Goal: Task Accomplishment & Management: Use online tool/utility

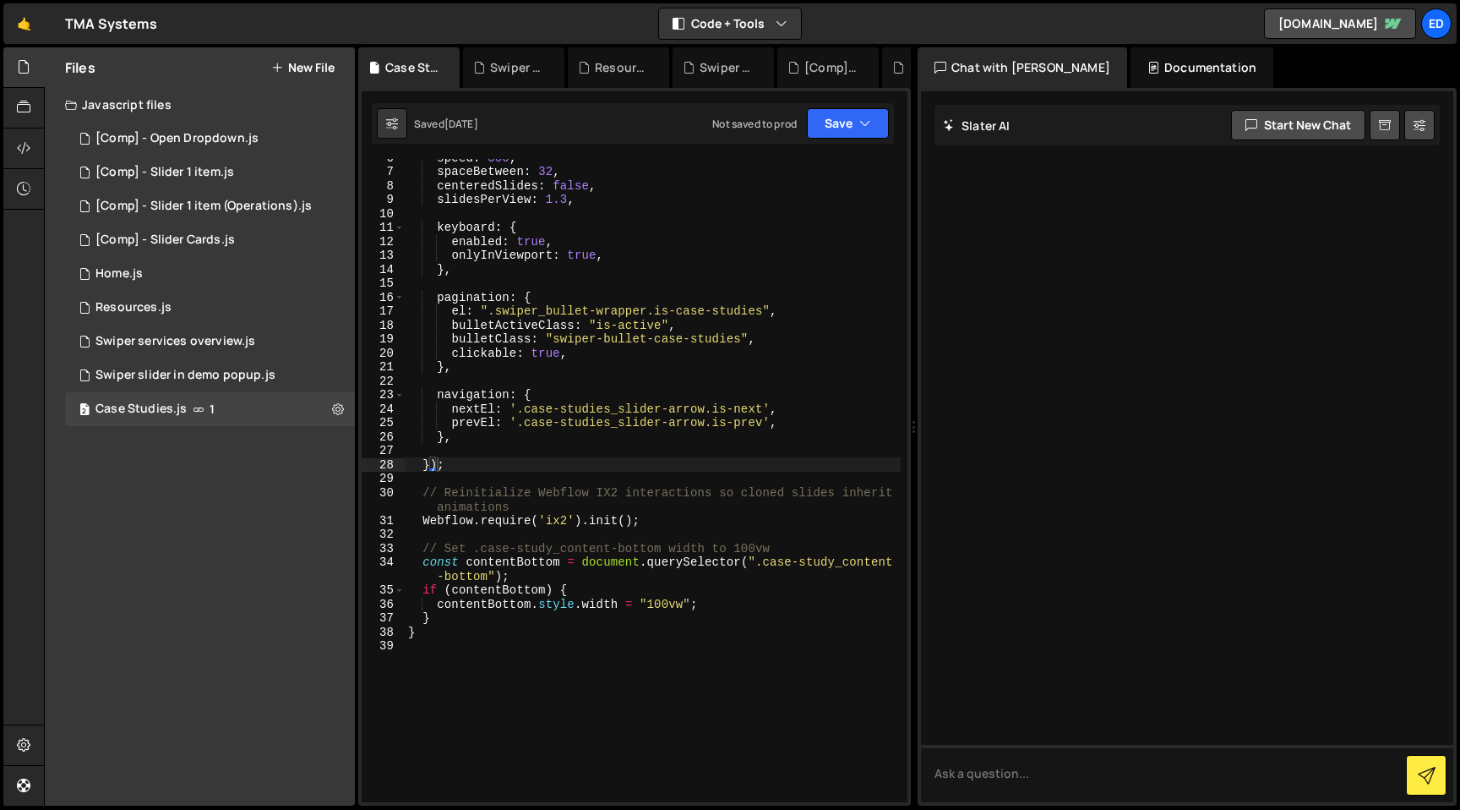
scroll to position [106, 0]
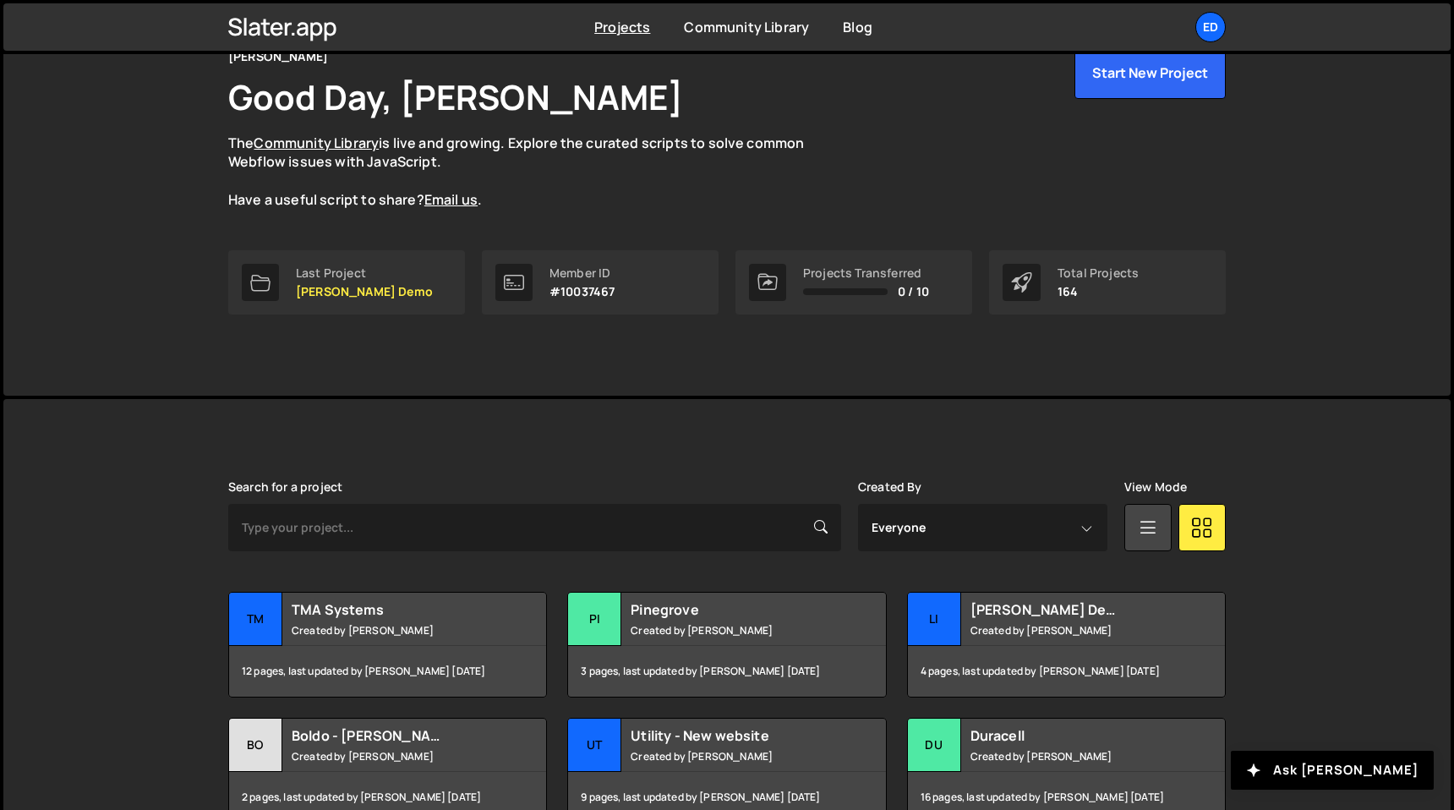
scroll to position [130, 0]
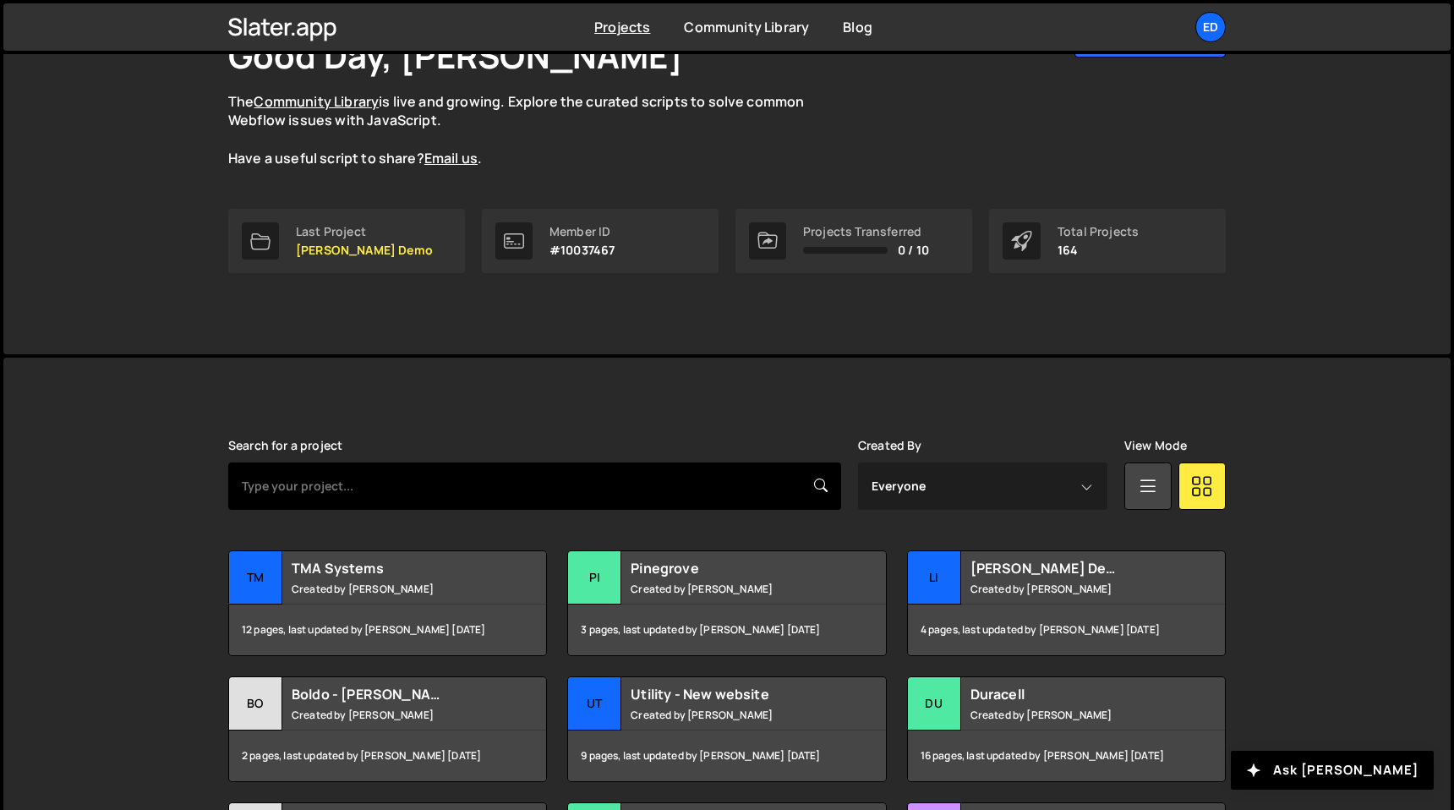
click at [478, 491] on input "text" at bounding box center [534, 485] width 613 height 47
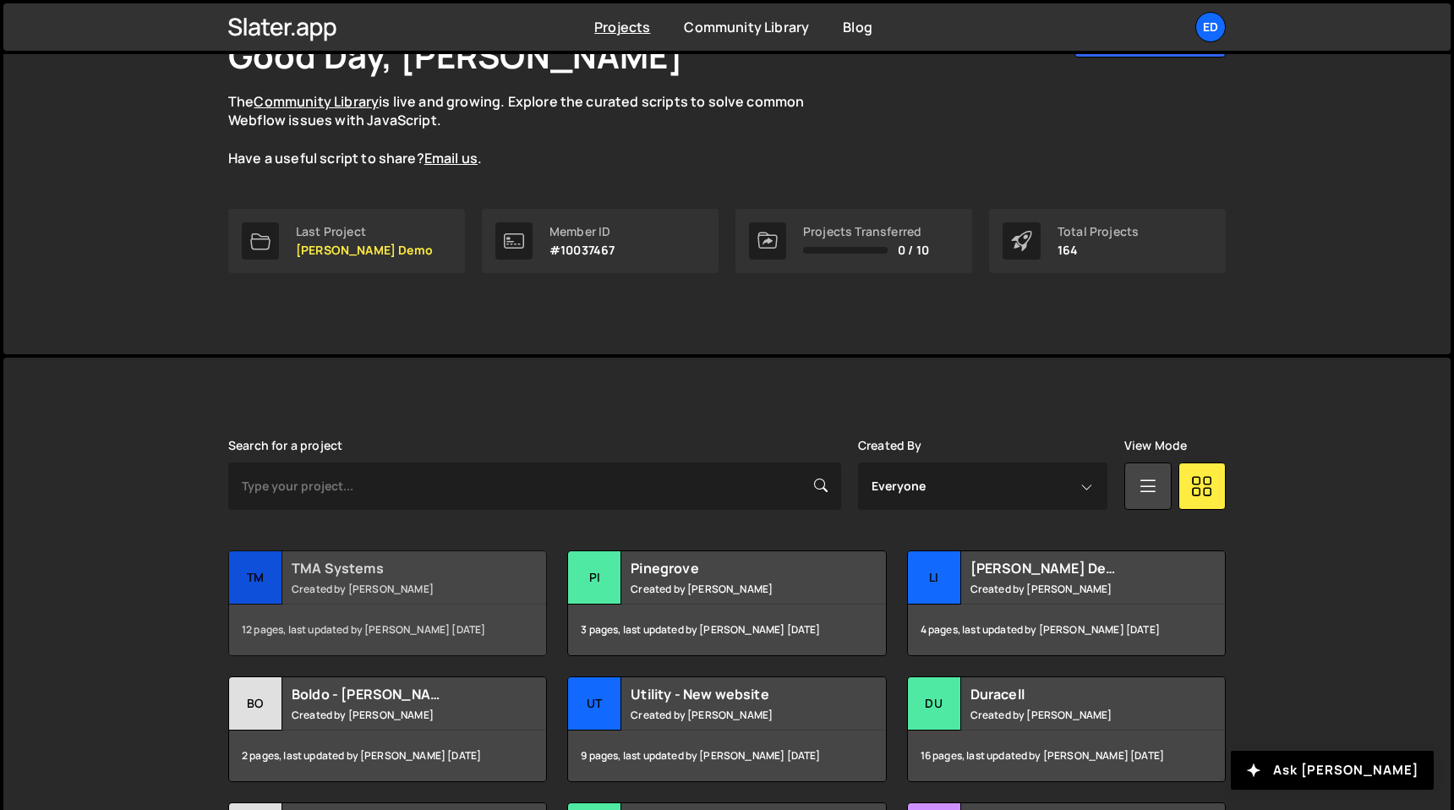
click at [392, 559] on h2 "TMA Systems" at bounding box center [394, 568] width 204 height 19
click at [356, 595] on div "TMA Systems Created by Felix Gonzalo" at bounding box center [387, 577] width 317 height 52
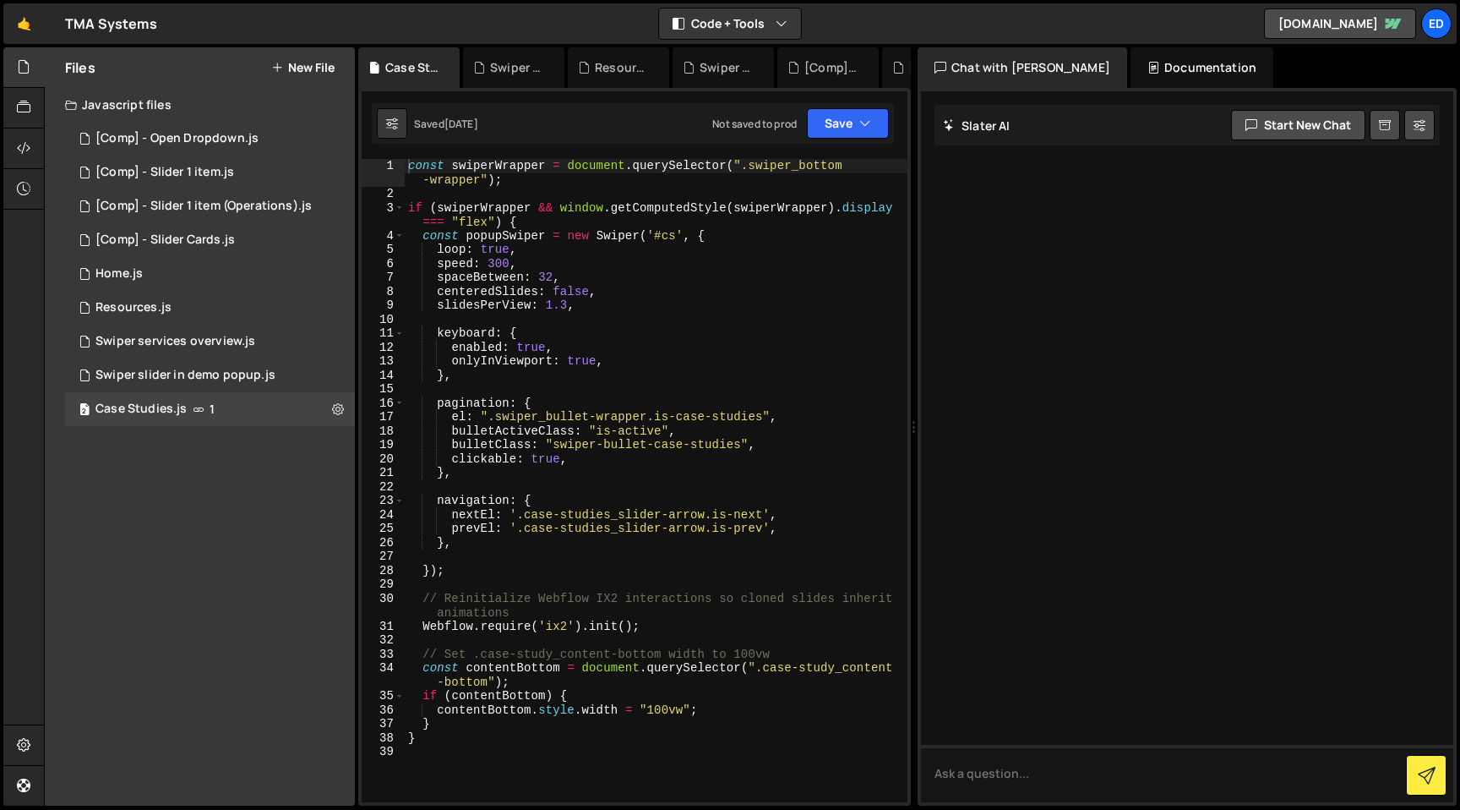
click at [743, 168] on div "const swiperWrapper = document . querySelector ( ".swiper_bottom -wrapper" ) ; …" at bounding box center [656, 501] width 503 height 685
drag, startPoint x: 743, startPoint y: 168, endPoint x: 476, endPoint y: 179, distance: 267.3
click at [476, 179] on div "const swiperWrapper = document . querySelector ( ".swiper_bottom -wrapper" ) ; …" at bounding box center [656, 501] width 503 height 685
click at [1035, 328] on div at bounding box center [1187, 446] width 532 height 711
click at [621, 368] on div "const swiperWrapper = document . querySelector ( ".swiper_bottom -wrapper" ) ; …" at bounding box center [656, 501] width 503 height 685
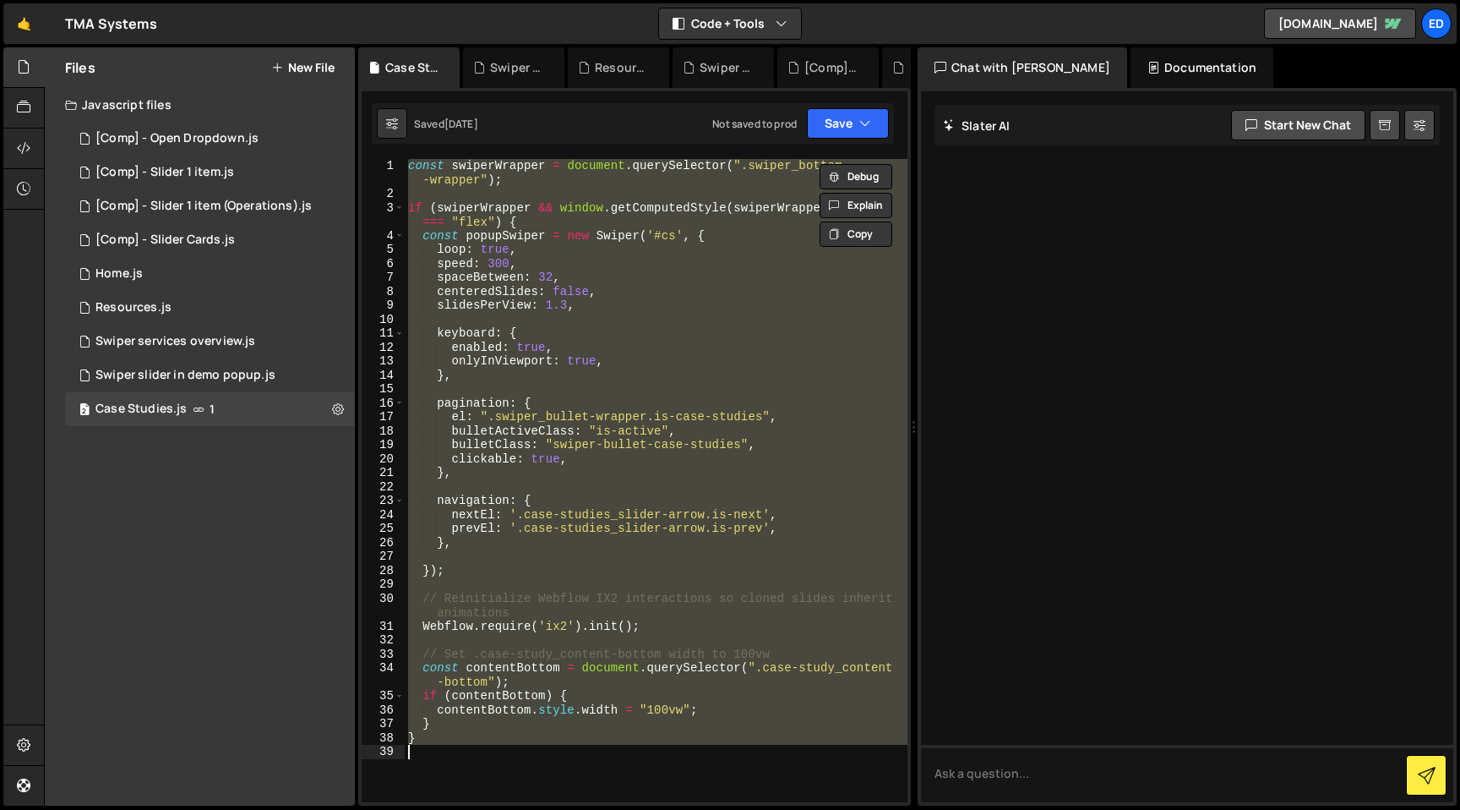
click at [687, 346] on div "const swiperWrapper = document . querySelector ( ".swiper_bottom -wrapper" ) ; …" at bounding box center [656, 480] width 503 height 643
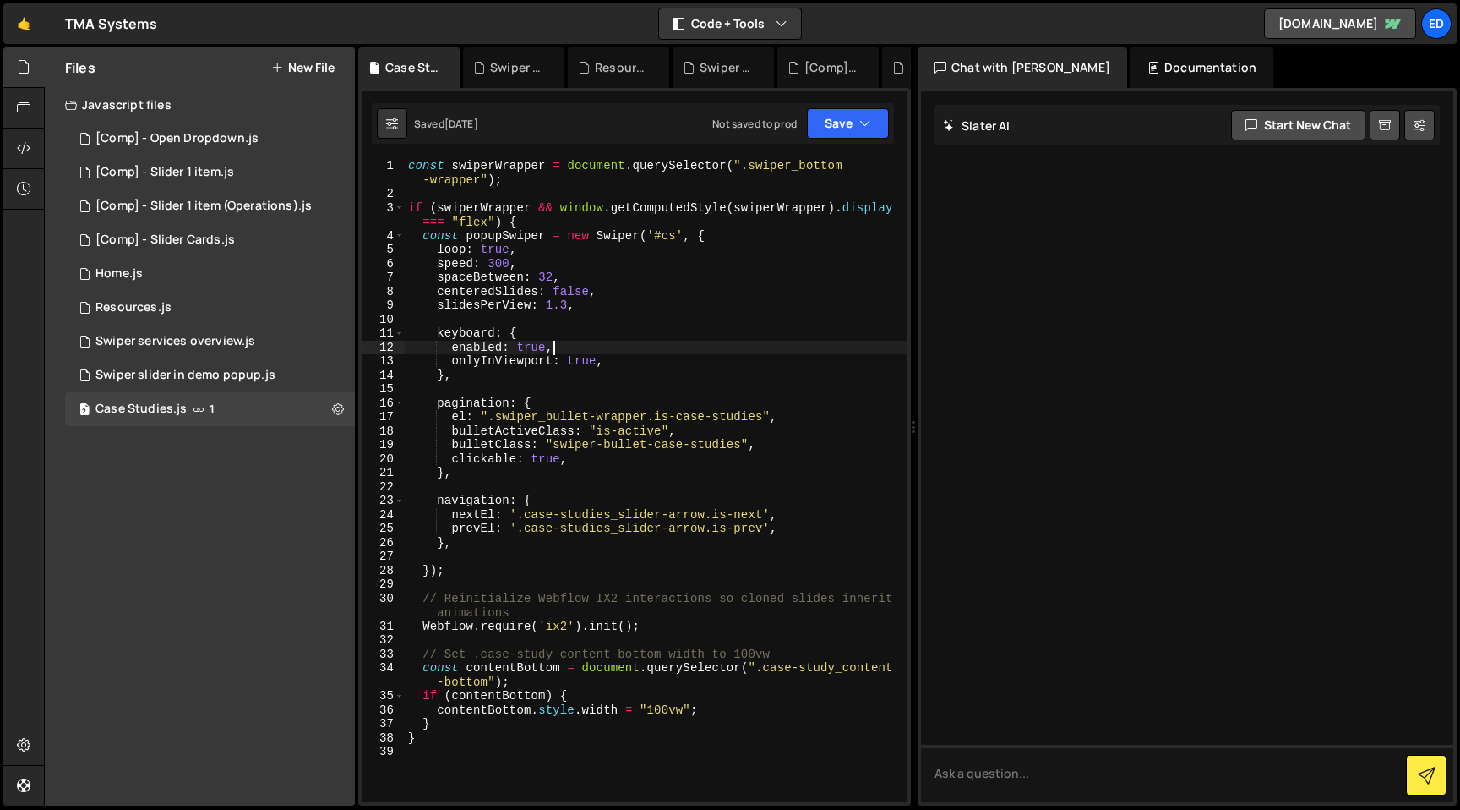
click at [526, 417] on div "const swiperWrapper = document . querySelector ( ".swiper_bottom -wrapper" ) ; …" at bounding box center [656, 501] width 503 height 685
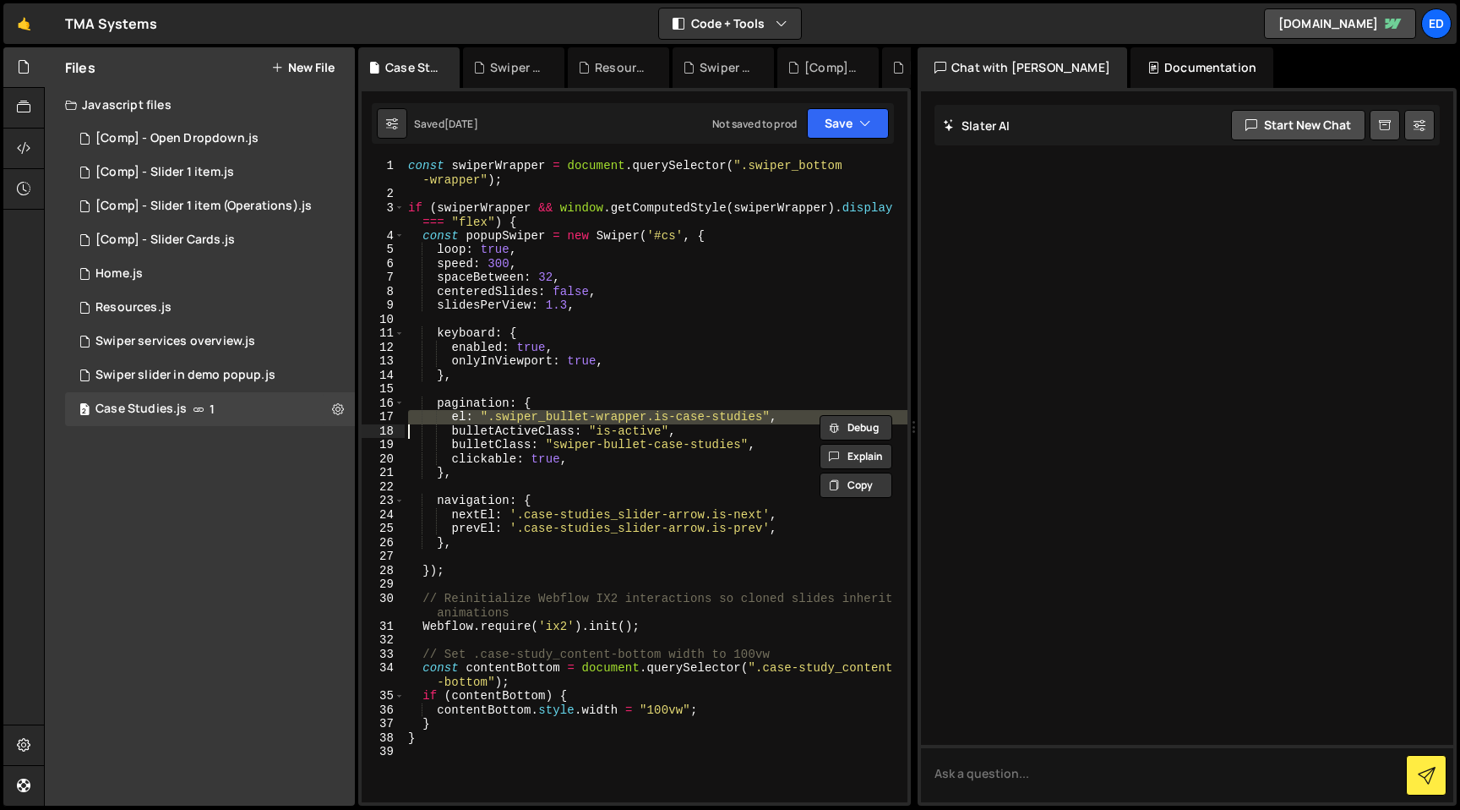
click at [572, 417] on div "const swiperWrapper = document . querySelector ( ".swiper_bottom -wrapper" ) ; …" at bounding box center [656, 501] width 503 height 685
type textarea "el: ".swiper_bullet-wrapper.is-case-studies","
click at [572, 417] on div "const swiperWrapper = document . querySelector ( ".swiper_bottom -wrapper" ) ; …" at bounding box center [656, 501] width 503 height 685
click at [533, 423] on div "const swiperWrapper = document . querySelector ( ".swiper_bottom -wrapper" ) ; …" at bounding box center [656, 480] width 503 height 643
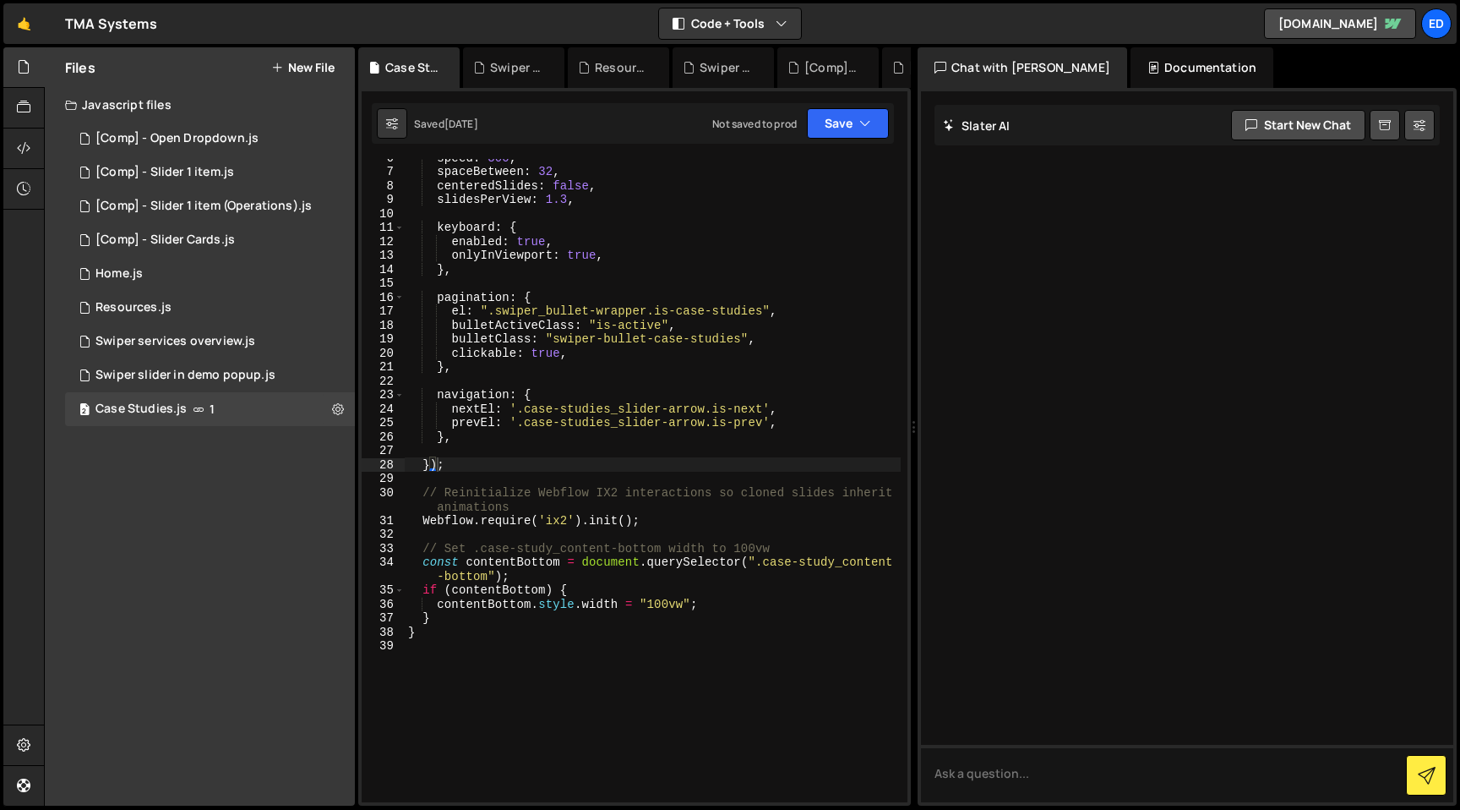
scroll to position [106, 0]
click at [858, 133] on button "Save" at bounding box center [848, 123] width 82 height 30
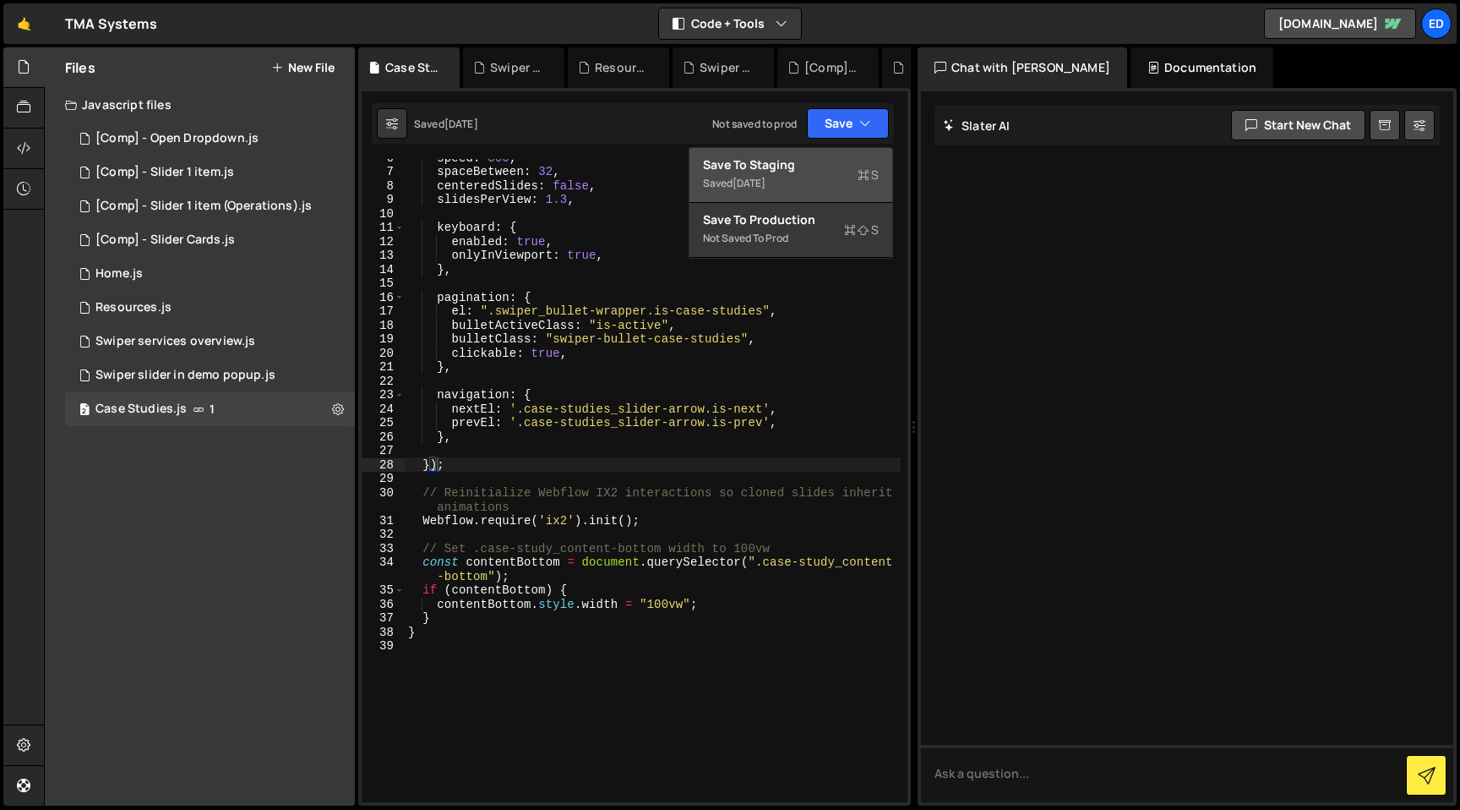
click at [766, 181] on div "2 days ago" at bounding box center [749, 183] width 33 height 14
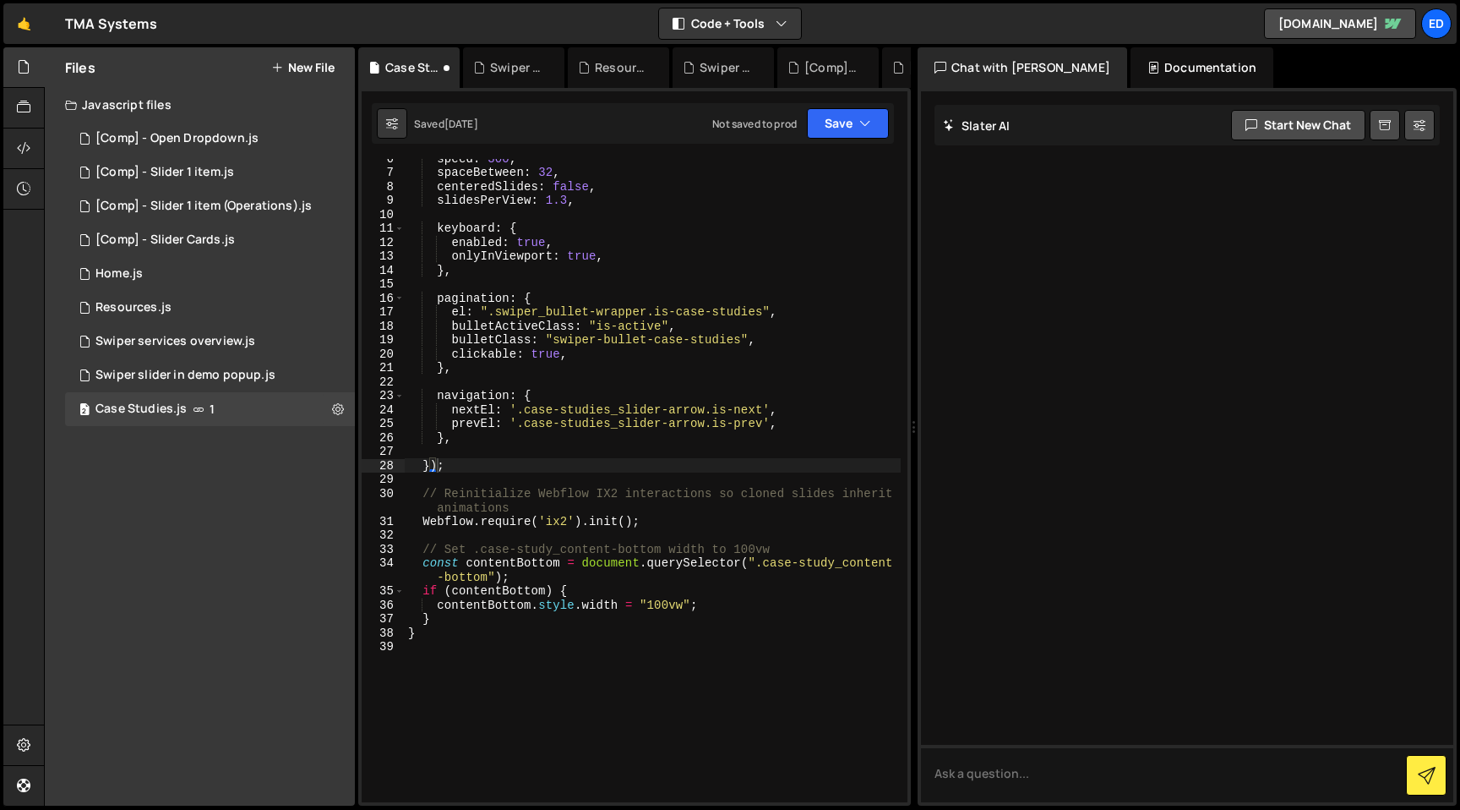
scroll to position [0, 0]
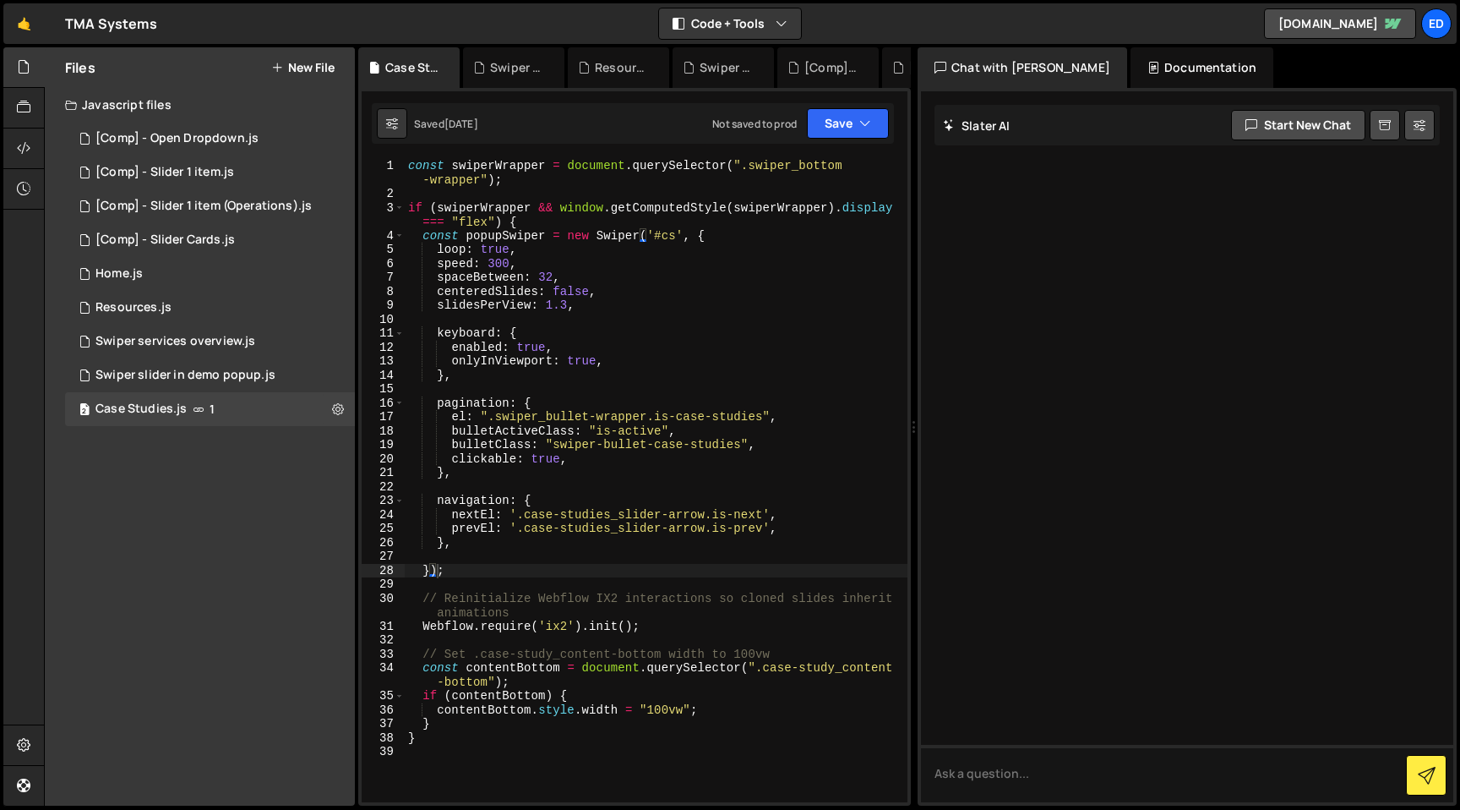
click at [504, 306] on div "const swiperWrapper = document . querySelector ( ".swiper_bottom -wrapper" ) ; …" at bounding box center [656, 501] width 503 height 685
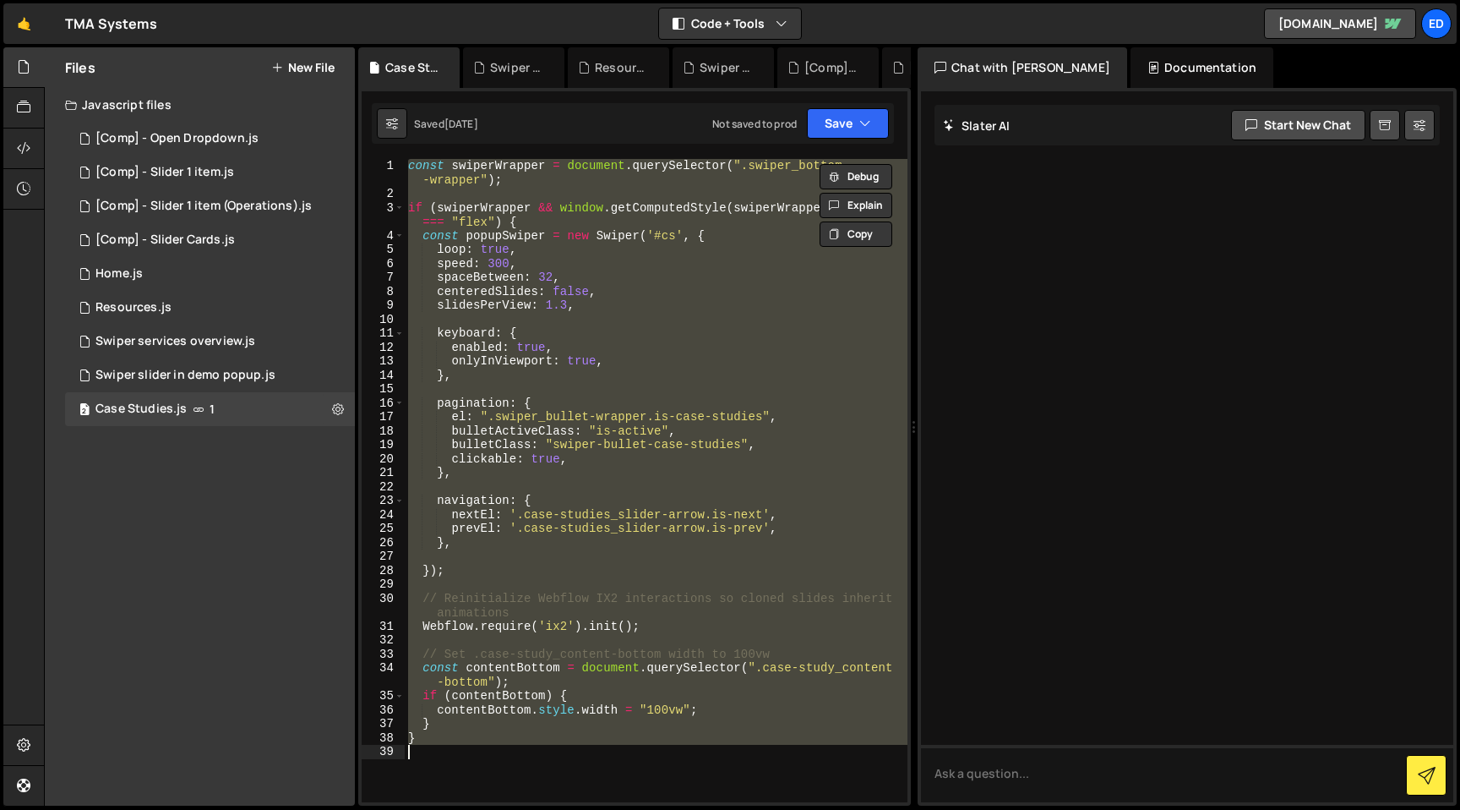
click at [601, 201] on div "const swiperWrapper = document . querySelector ( ".swiper_bottom -wrapper" ) ; …" at bounding box center [656, 501] width 503 height 685
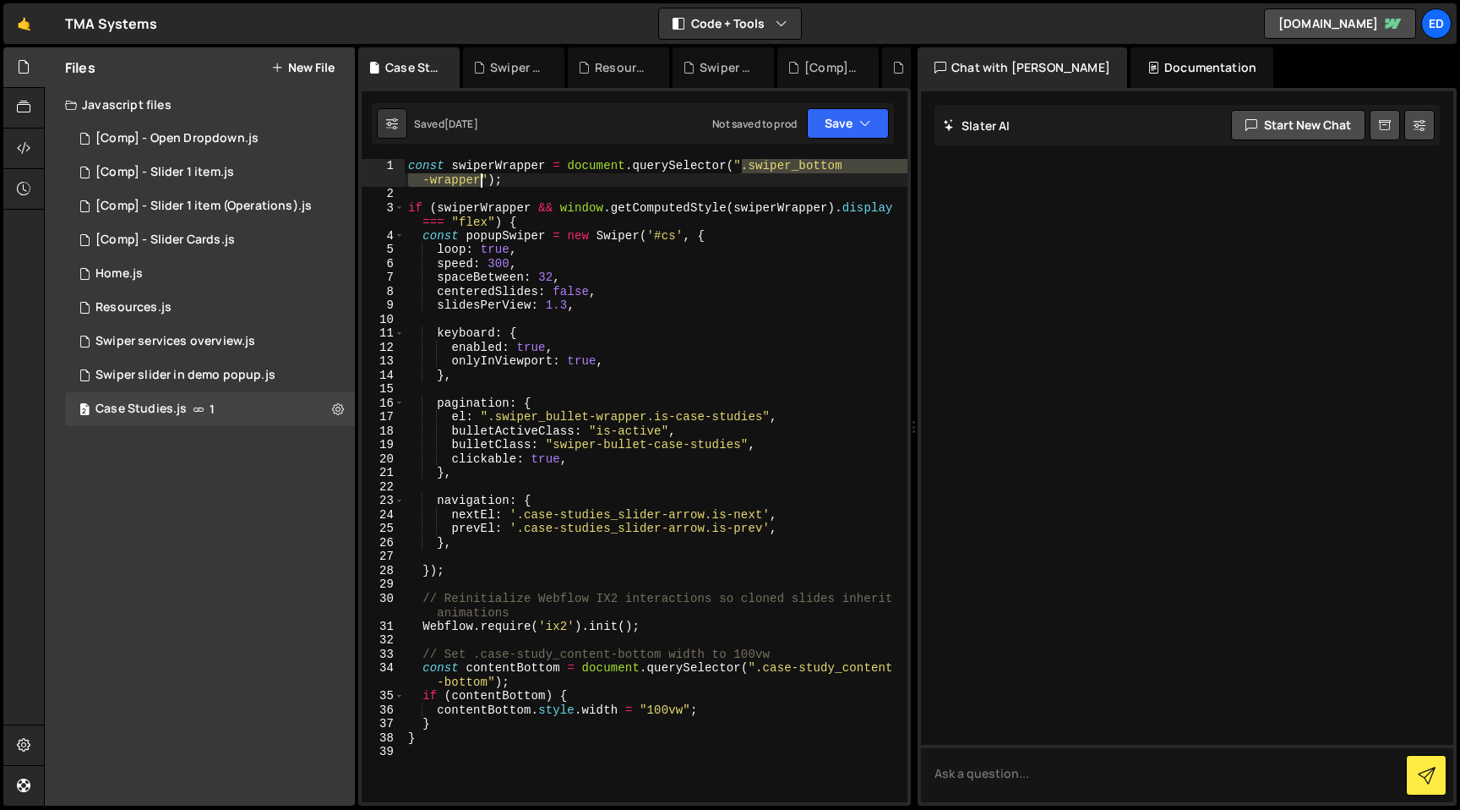
drag, startPoint x: 745, startPoint y: 167, endPoint x: 481, endPoint y: 184, distance: 265.0
click at [481, 184] on div "const swiperWrapper = document . querySelector ( ".swiper_bottom -wrapper" ) ; …" at bounding box center [656, 501] width 503 height 685
click at [729, 166] on div "const swiperWrapper = document . querySelector ( ".swiper_bottom -wrapper" ) ; …" at bounding box center [656, 501] width 503 height 685
click at [855, 125] on button "Save" at bounding box center [848, 123] width 82 height 30
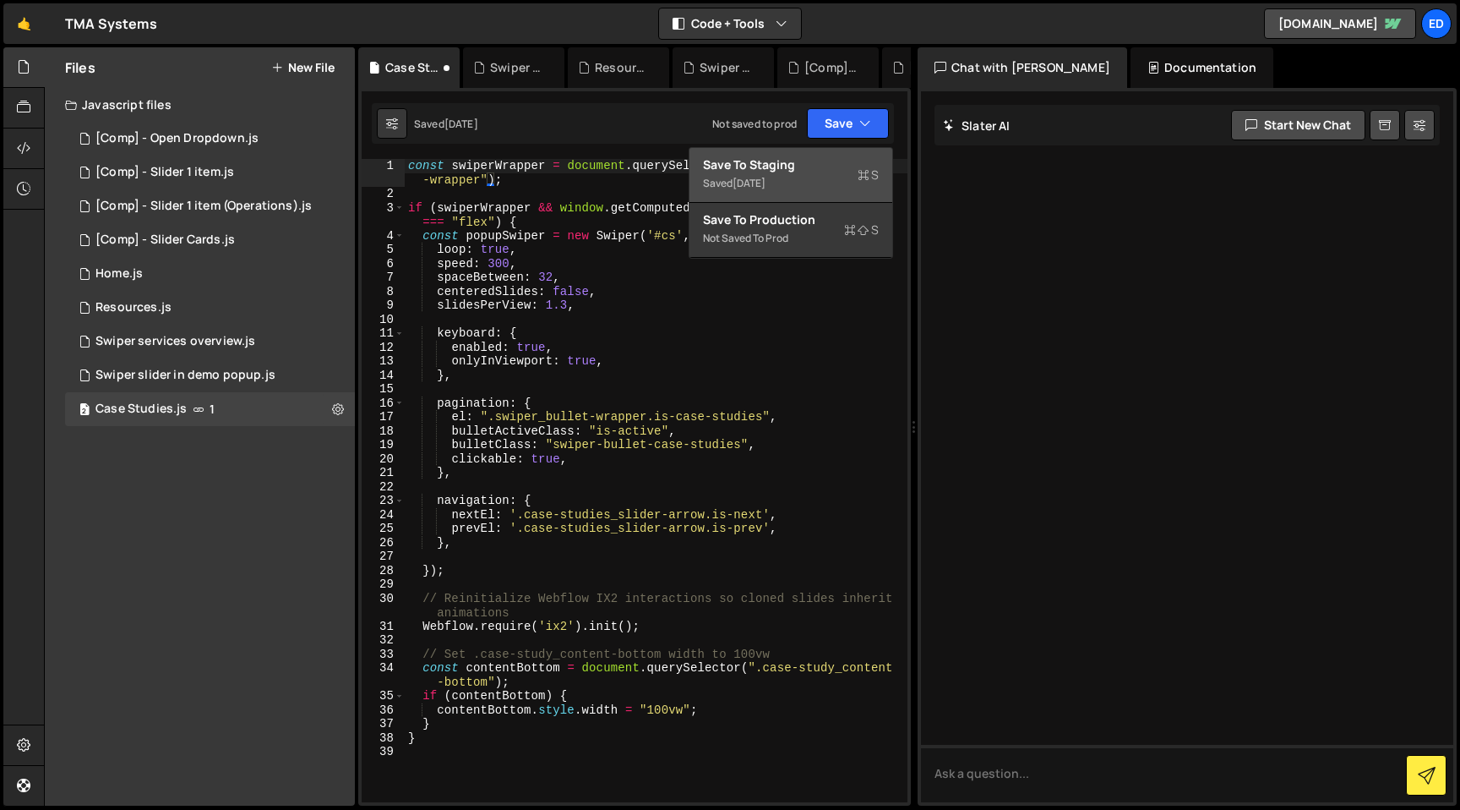
click at [810, 171] on div "Save to Staging S" at bounding box center [791, 164] width 176 height 17
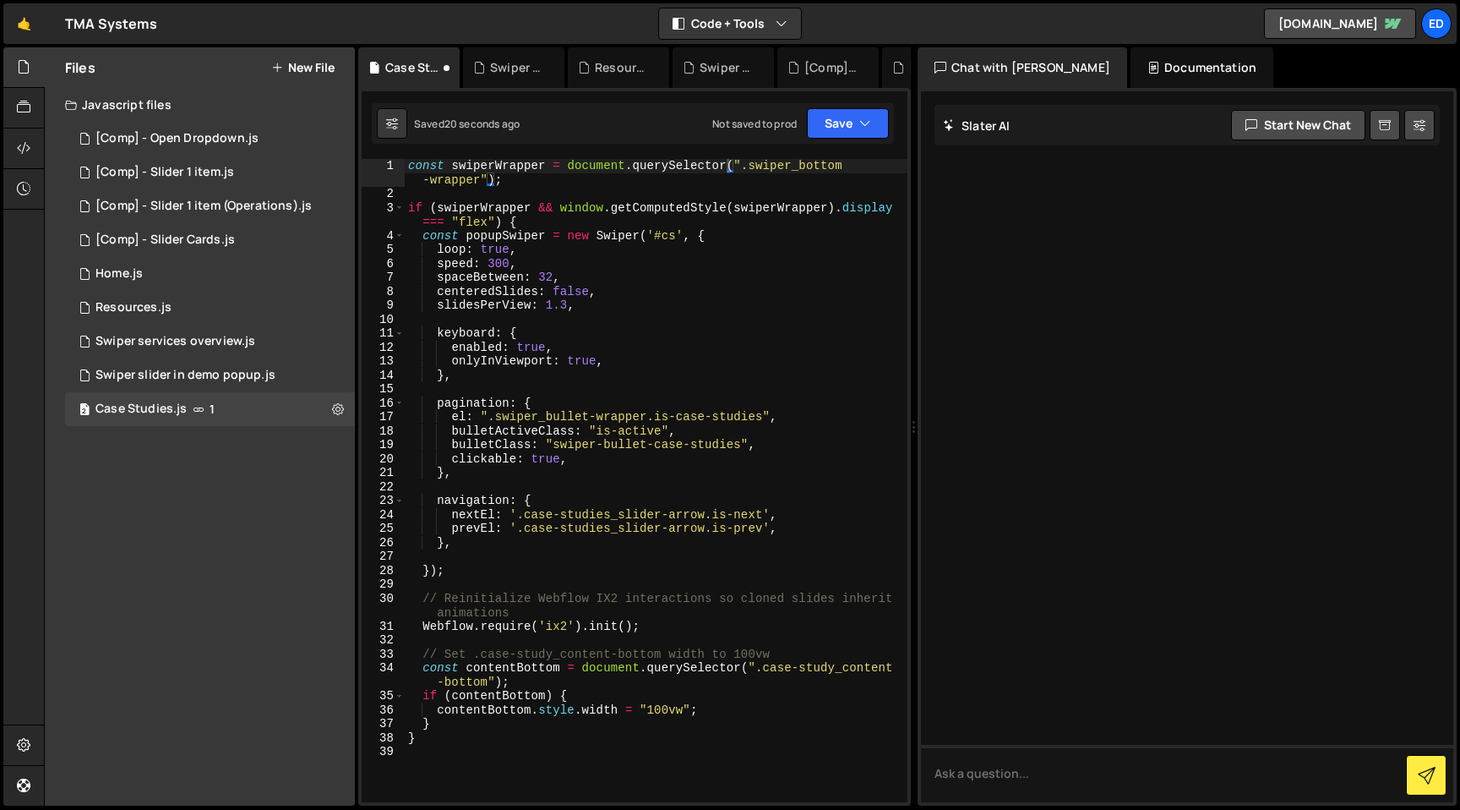
click at [672, 208] on div "const swiperWrapper = document . querySelector ( ".swiper_bottom -wrapper" ) ; …" at bounding box center [656, 501] width 503 height 685
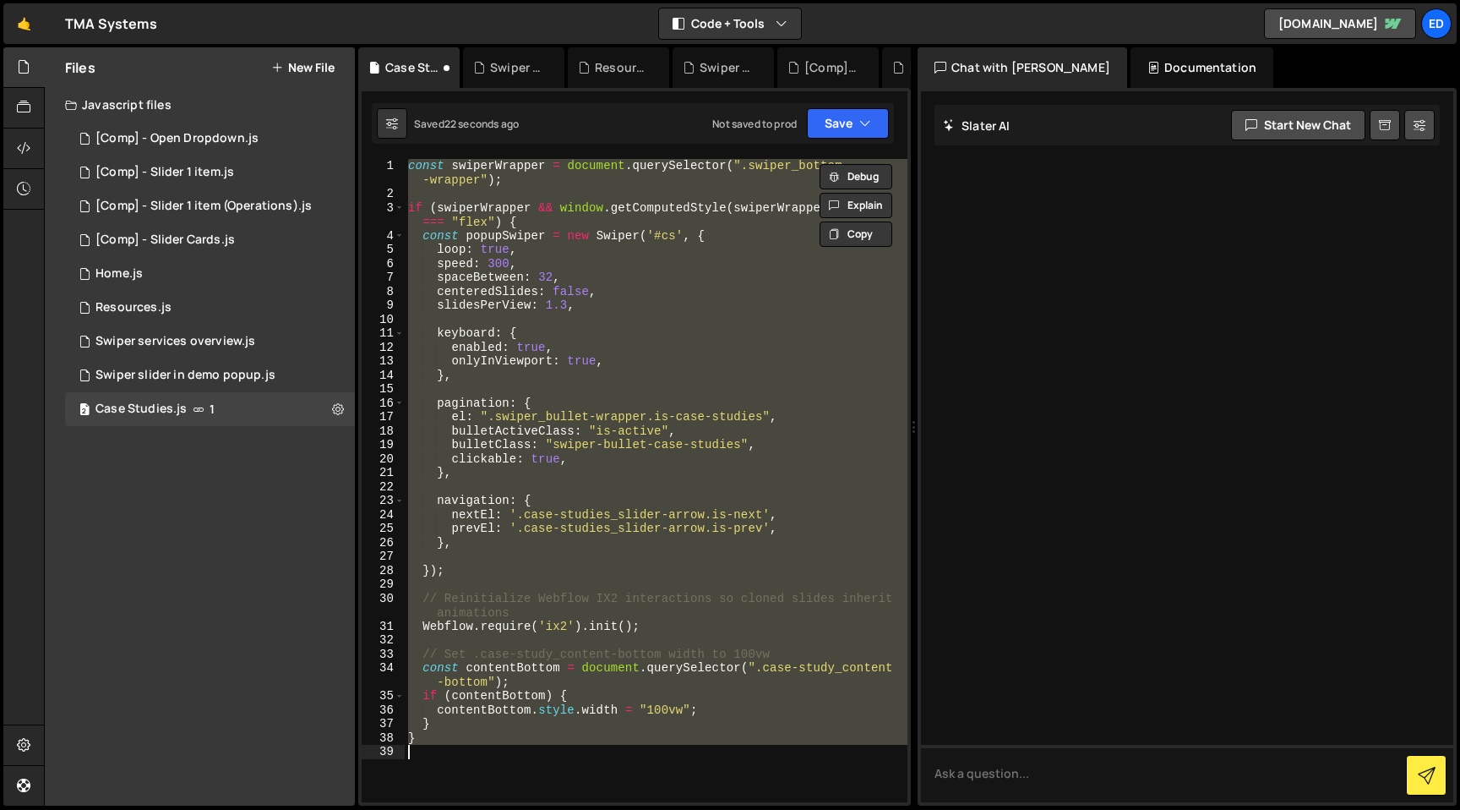
type textarea "}"
click at [678, 191] on div "const swiperWrapper = document . querySelector ( ".swiper_bottom -wrapper" ) ; …" at bounding box center [656, 480] width 503 height 643
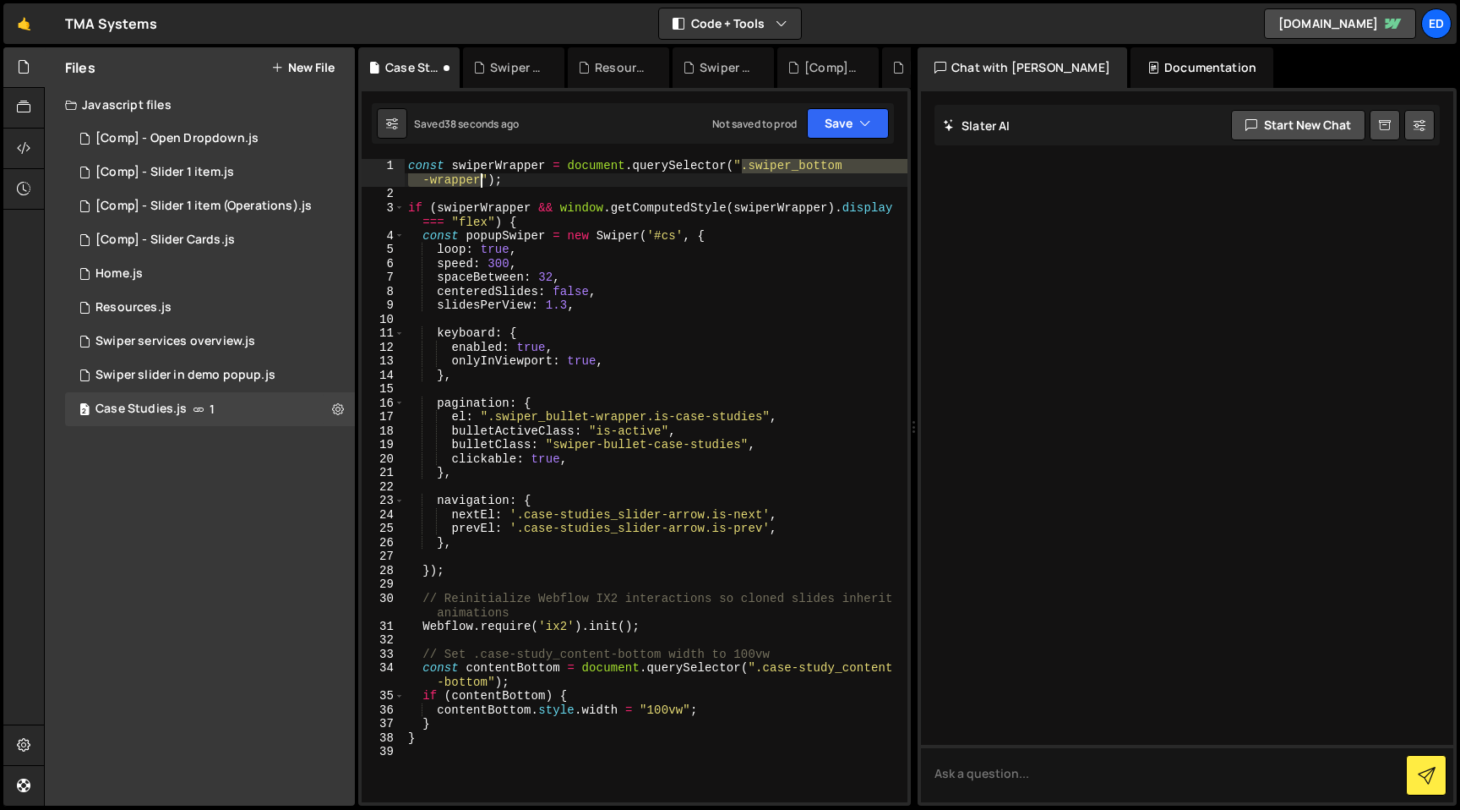
drag, startPoint x: 745, startPoint y: 163, endPoint x: 478, endPoint y: 183, distance: 267.0
click at [478, 183] on div "const swiperWrapper = document . querySelector ( ".swiper_bottom -wrapper" ) ; …" at bounding box center [656, 501] width 503 height 685
click at [670, 532] on div "const swiperWrapper = document . querySelector ( ".swiper_bottom -wrapper" ) ; …" at bounding box center [656, 501] width 503 height 685
type textarea "}"
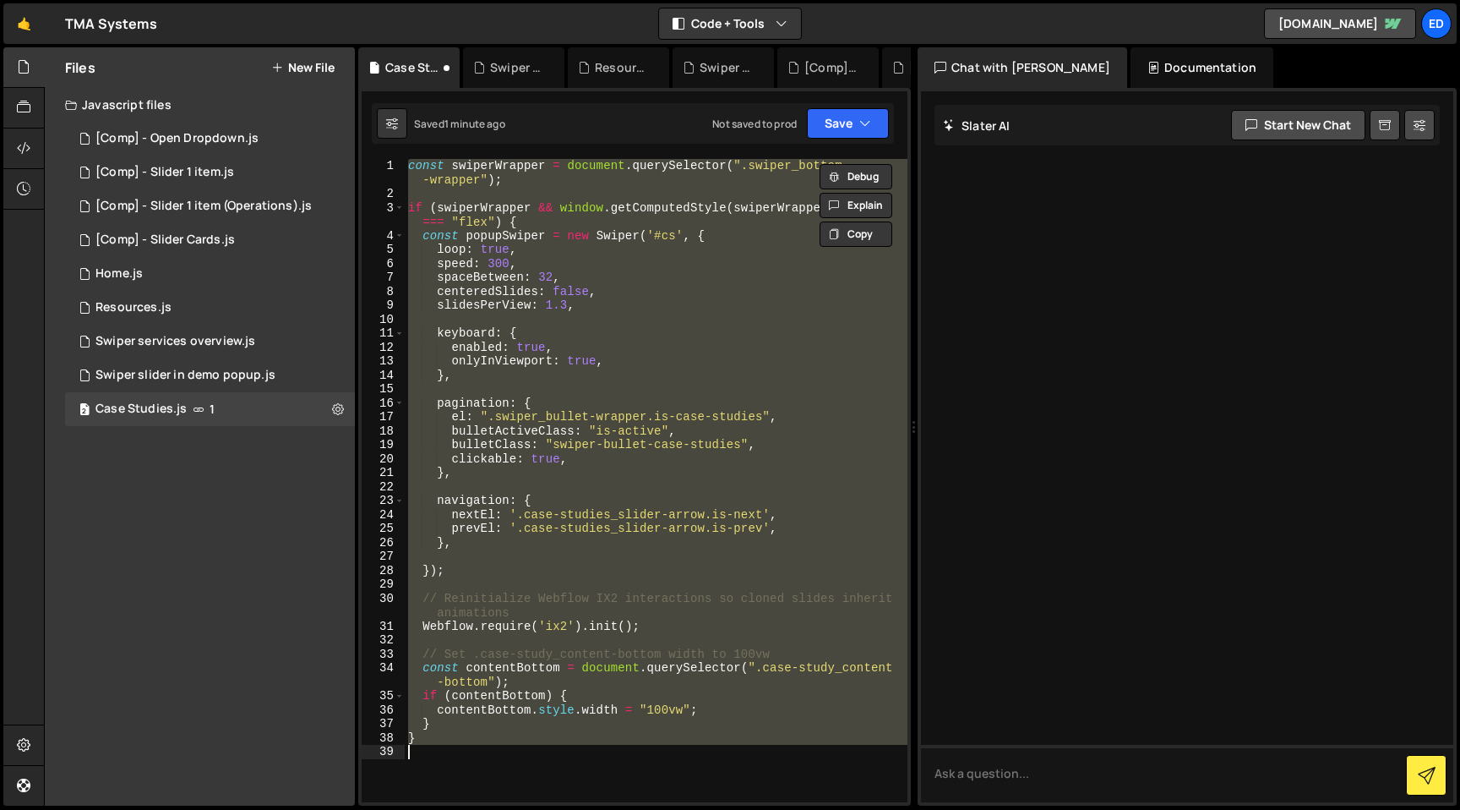
paste textarea
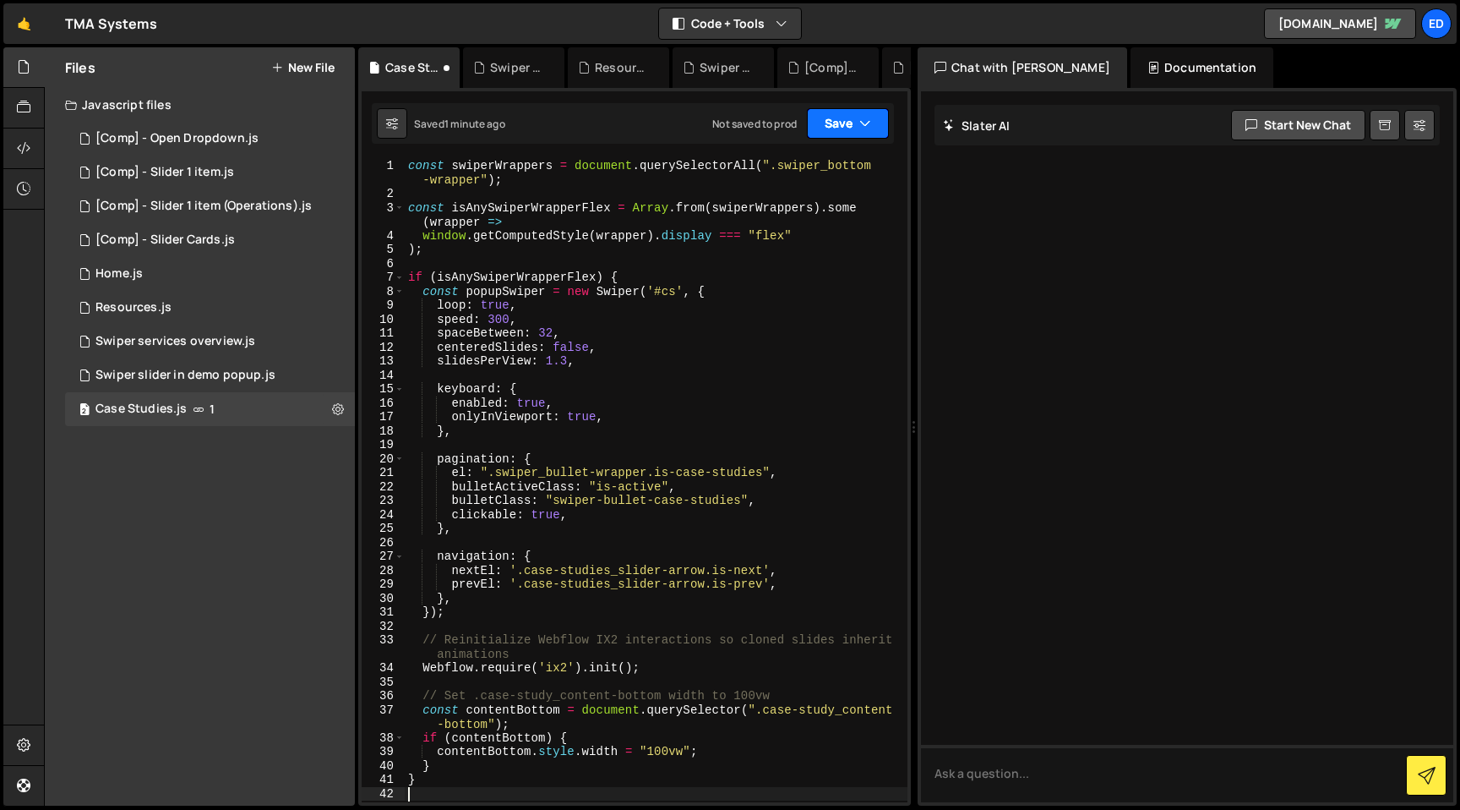
click at [854, 128] on button "Save" at bounding box center [848, 123] width 82 height 30
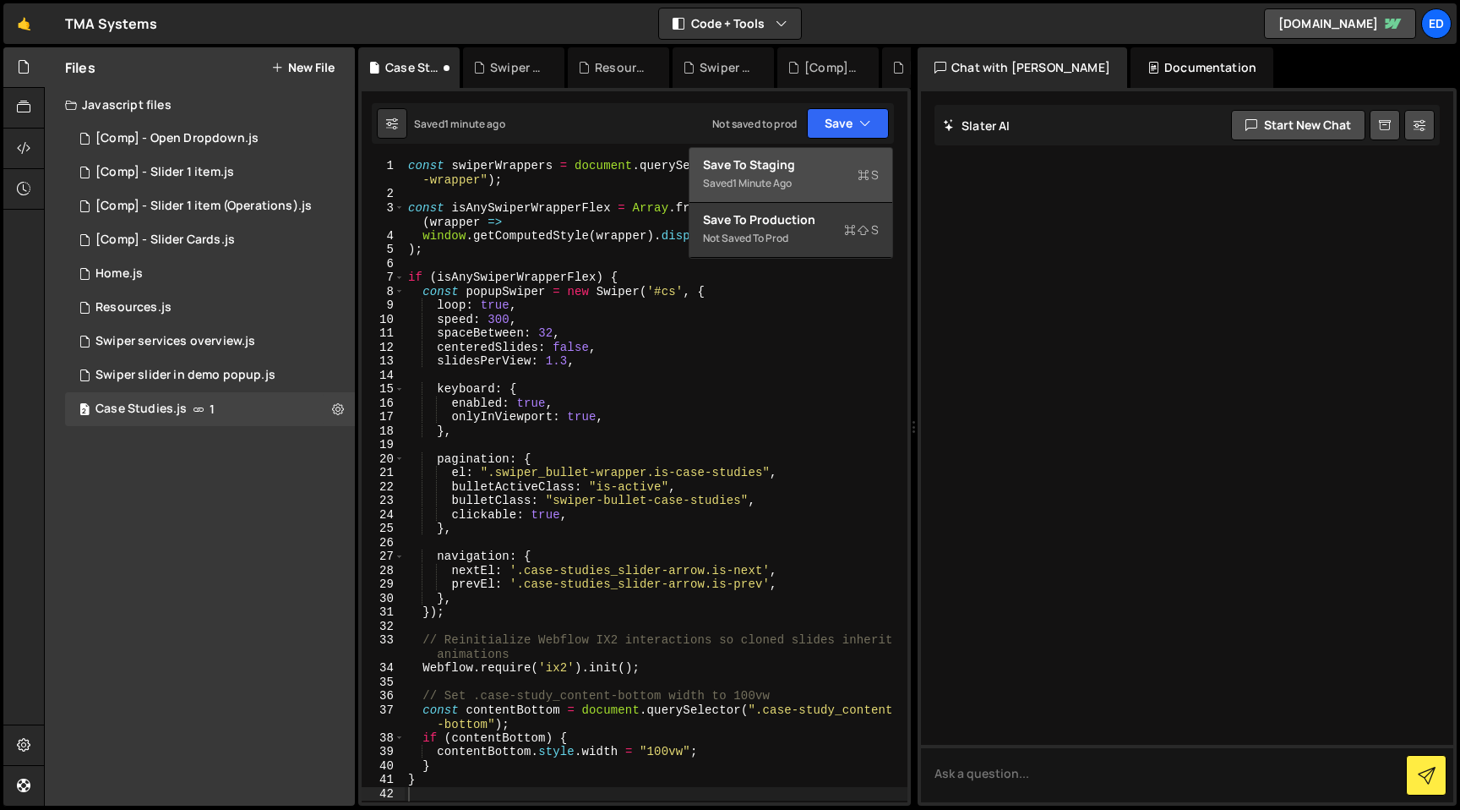
click at [788, 173] on div "Saved 1 minute ago" at bounding box center [791, 183] width 176 height 20
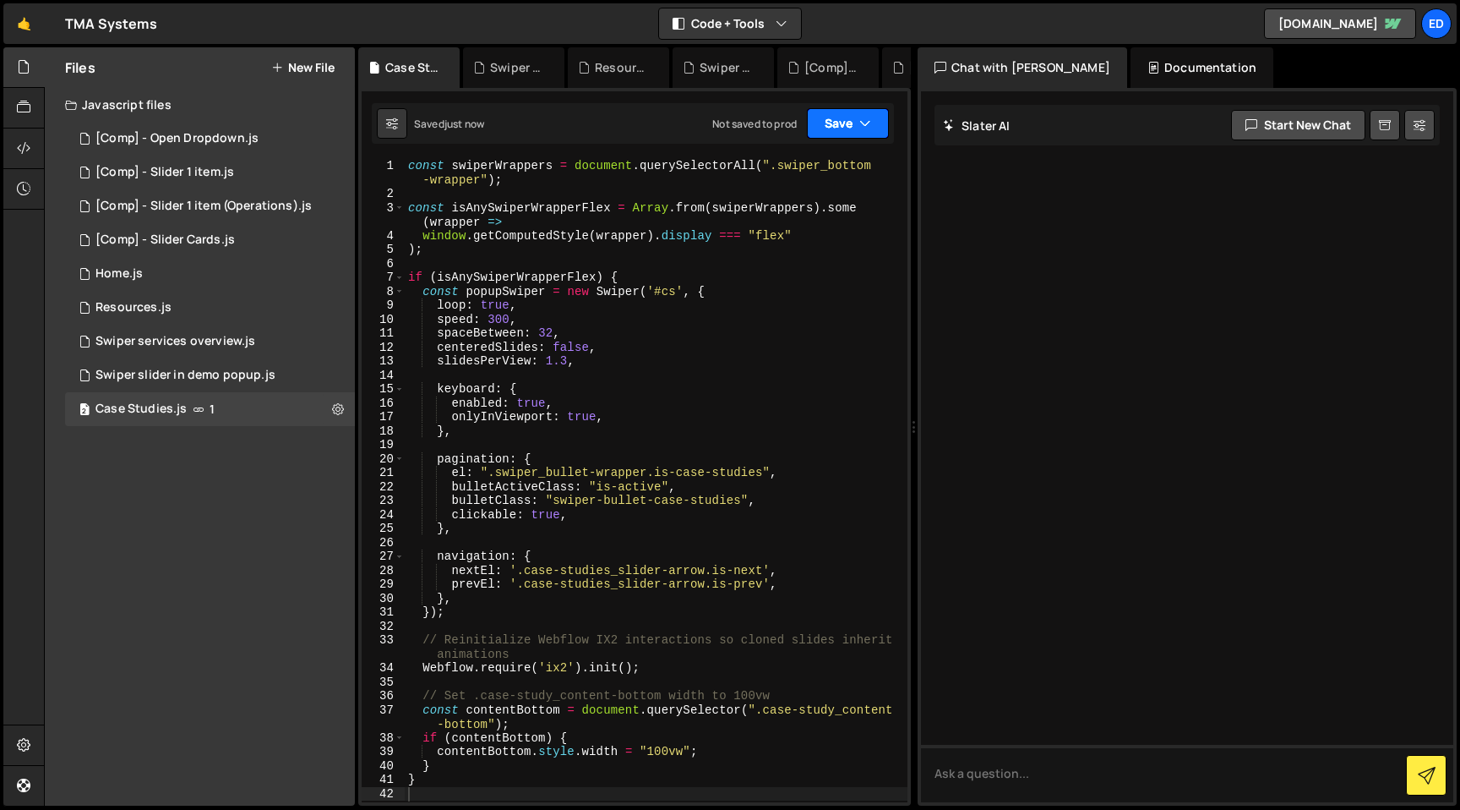
click at [826, 126] on button "Save" at bounding box center [848, 123] width 82 height 30
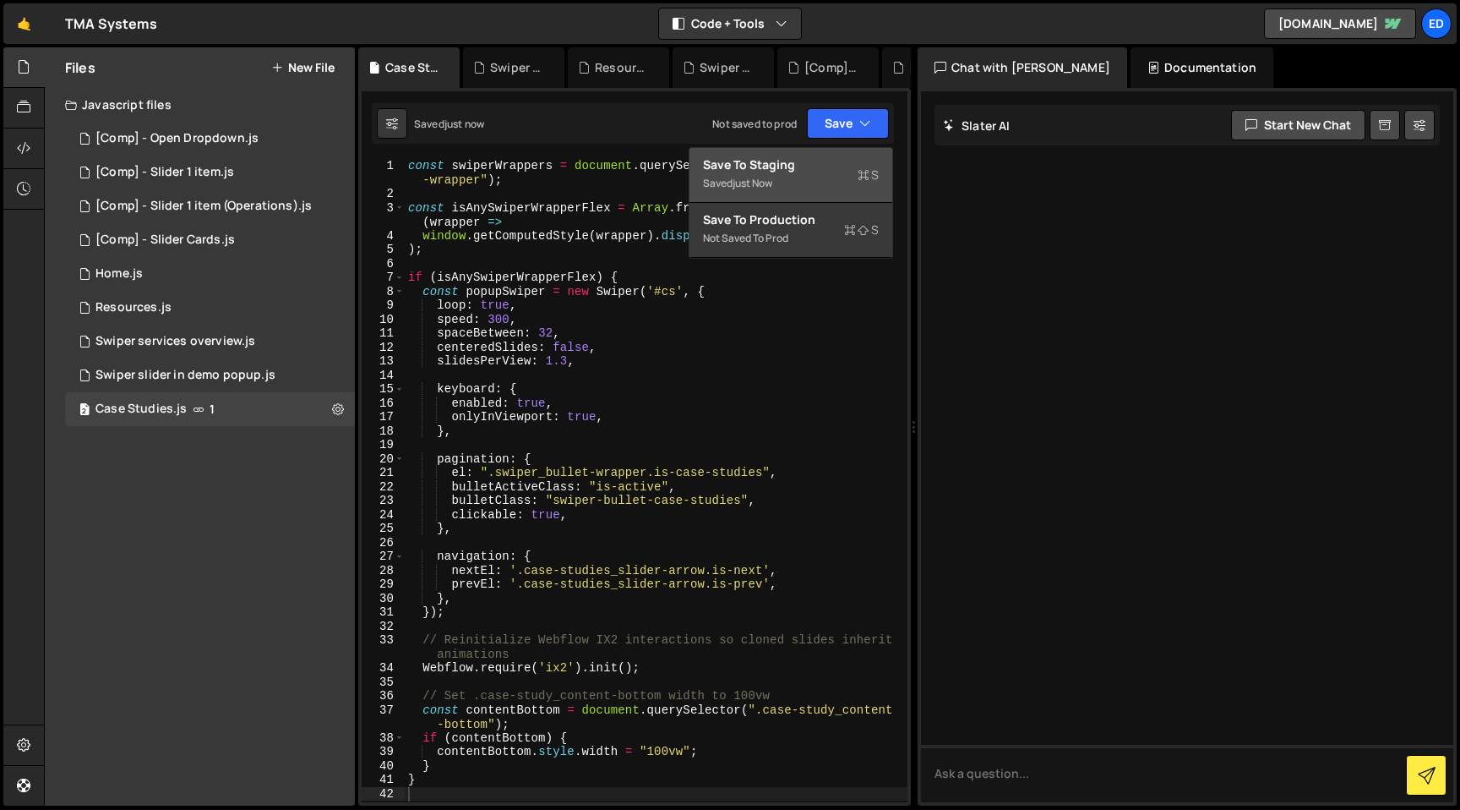
click at [821, 167] on div "Save to Staging S" at bounding box center [791, 164] width 176 height 17
